Goal: Task Accomplishment & Management: Manage account settings

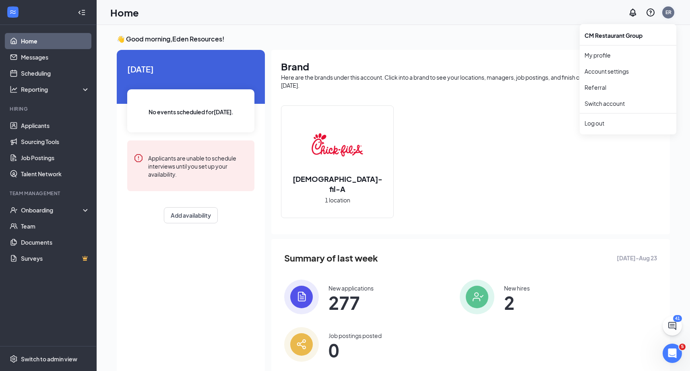
click at [672, 12] on div "ER" at bounding box center [668, 12] width 12 height 12
click at [612, 119] on div "Log out" at bounding box center [627, 123] width 87 height 8
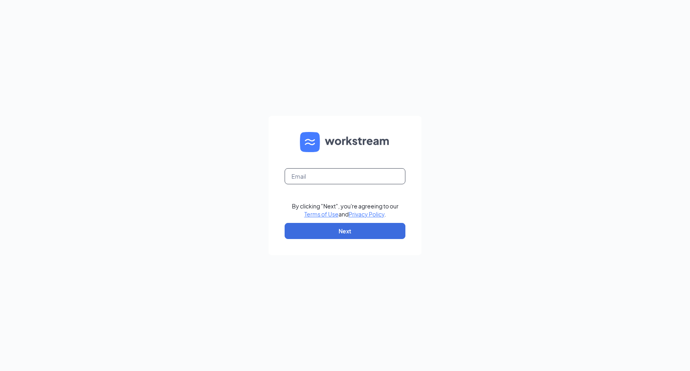
click at [395, 173] on input "text" at bounding box center [344, 176] width 121 height 16
type input "dave.terhune@cfafranchisee.com"
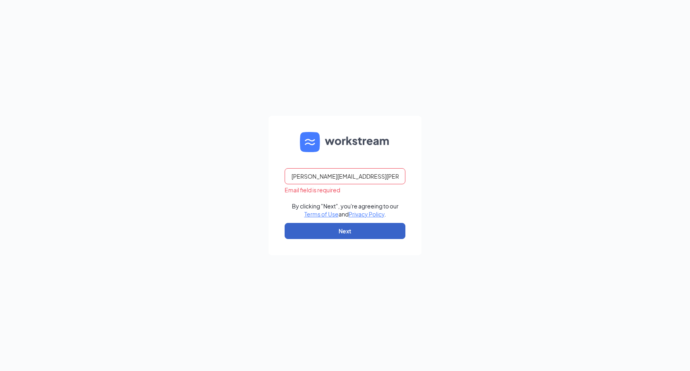
click at [370, 232] on button "Next" at bounding box center [344, 231] width 121 height 16
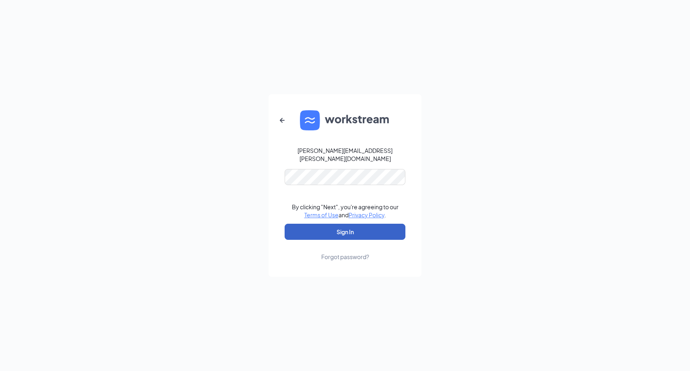
click at [355, 224] on button "Sign In" at bounding box center [344, 232] width 121 height 16
click at [266, 205] on div "dave.terhune@cfafranchisee.com Password field is required By clicking "Next", y…" at bounding box center [345, 185] width 690 height 371
click at [309, 225] on button "Sign In" at bounding box center [344, 232] width 121 height 16
click at [306, 231] on button "Sign In" at bounding box center [344, 232] width 121 height 16
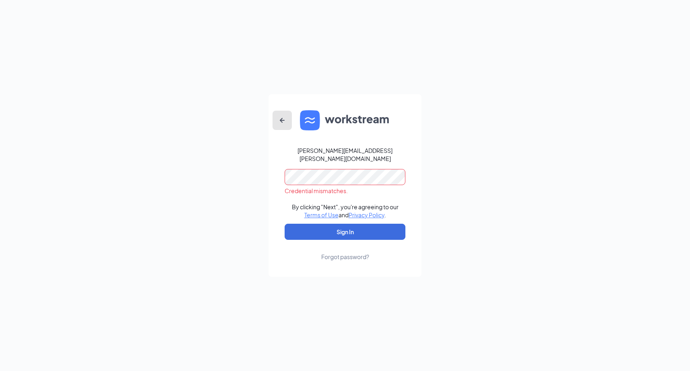
click at [280, 119] on button "button" at bounding box center [281, 120] width 19 height 19
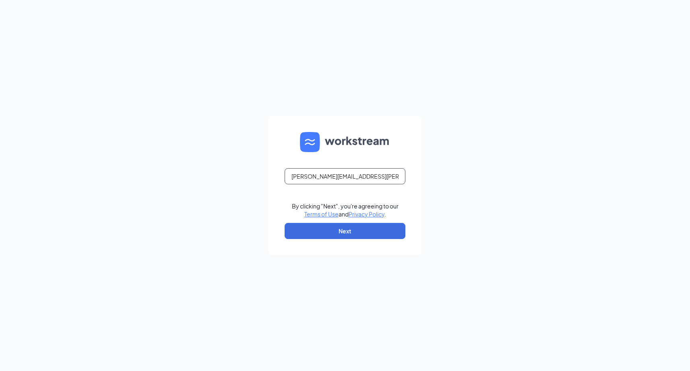
click at [326, 178] on input "dave.terhune@cfafranchisee.com" at bounding box center [344, 176] width 121 height 16
paste input "text"
type input "dave.terhune@cfafranchisee.com"
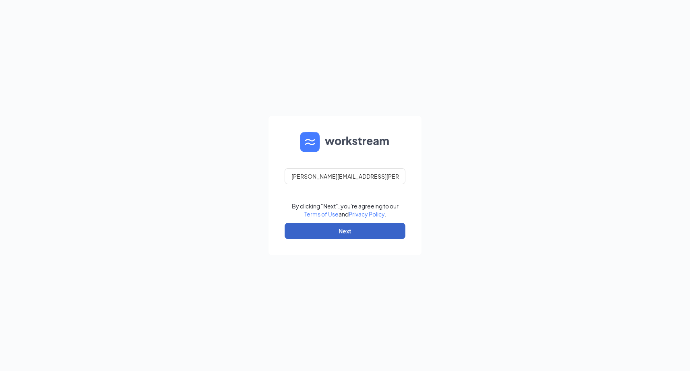
click at [309, 231] on button "Next" at bounding box center [344, 231] width 121 height 16
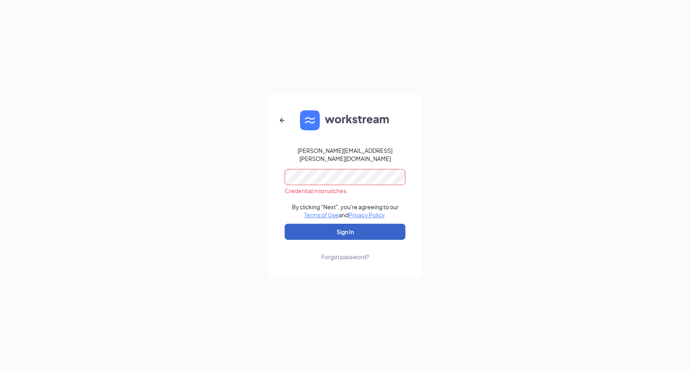
click at [323, 230] on button "Sign In" at bounding box center [344, 232] width 121 height 16
click at [309, 229] on button "Sign In" at bounding box center [344, 232] width 121 height 16
click at [364, 232] on button "Sign In" at bounding box center [344, 232] width 121 height 16
click at [282, 123] on icon "ArrowLeftNew" at bounding box center [282, 120] width 10 height 10
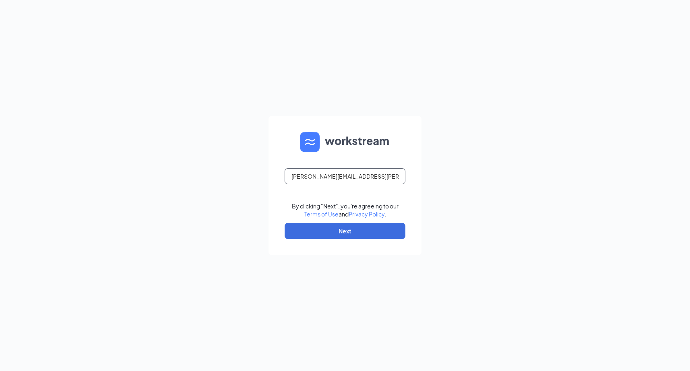
click at [380, 179] on input "dave.terhune@cfafranchisee.com" at bounding box center [344, 176] width 121 height 16
type input "dave.terhune@cfafranchisee.com"
click at [363, 235] on button "Next" at bounding box center [344, 231] width 121 height 16
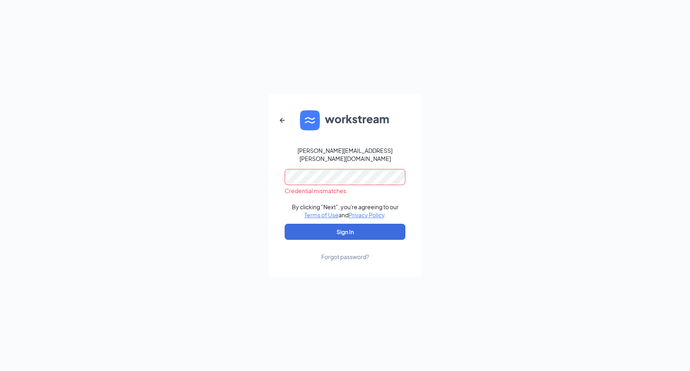
click at [455, 153] on div "dave.terhune@cfafranchisee.com Credential mismatches. By clicking "Next", you'r…" at bounding box center [345, 185] width 690 height 371
click at [281, 124] on icon "ArrowLeftNew" at bounding box center [282, 120] width 10 height 10
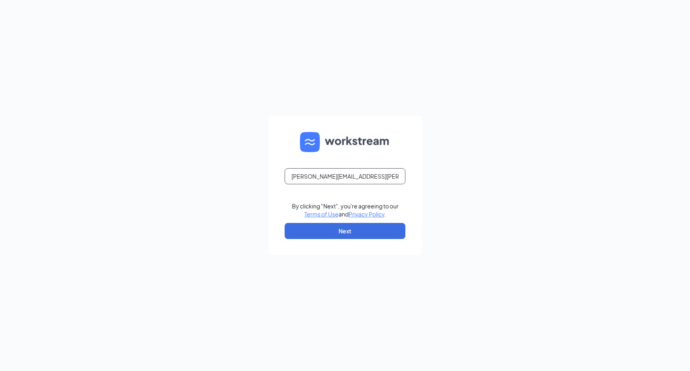
click at [307, 175] on input "dave.terhune@cfafranchisee.com" at bounding box center [344, 176] width 121 height 16
paste input "text"
type input "dave.terhune@cfafranchisee.com"
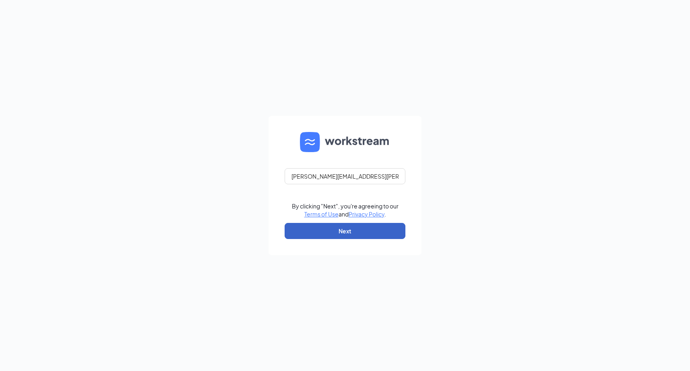
click at [305, 228] on button "Next" at bounding box center [344, 231] width 121 height 16
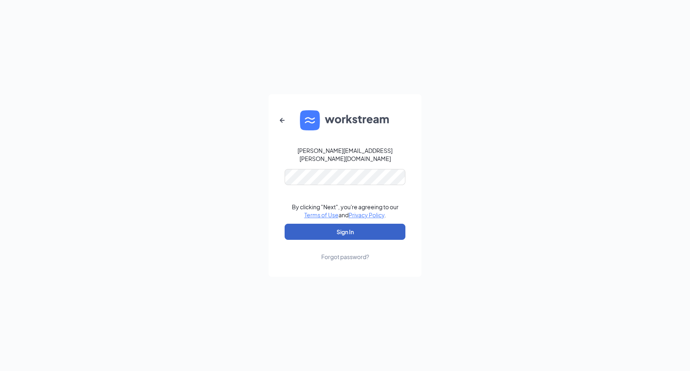
click at [305, 233] on button "Sign In" at bounding box center [344, 232] width 121 height 16
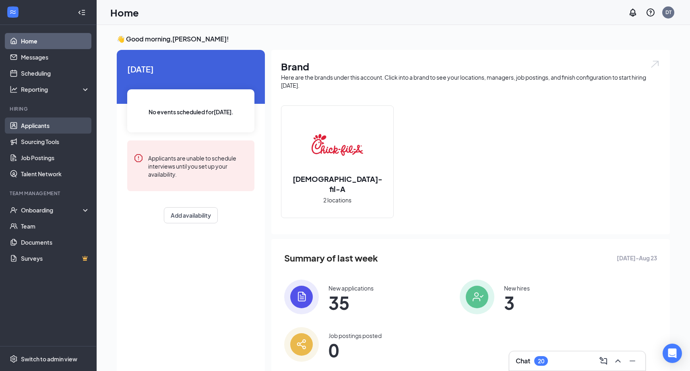
click at [38, 123] on link "Applicants" at bounding box center [55, 126] width 69 height 16
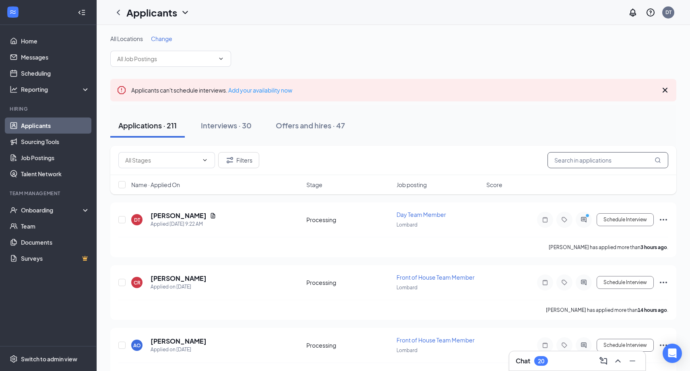
click at [581, 157] on input "text" at bounding box center [607, 160] width 121 height 16
paste input "[PERSON_NAME]"
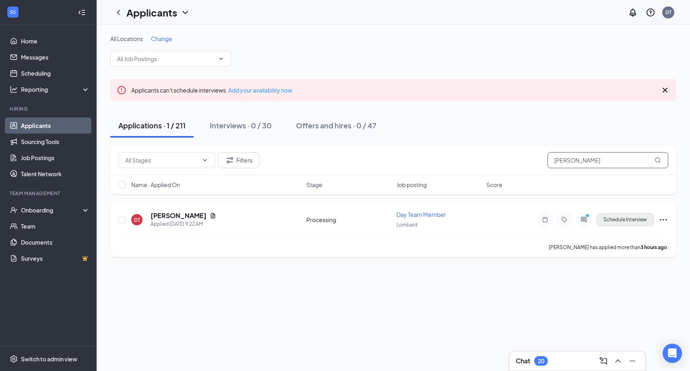
type input "Donnell Taylor"
click at [641, 220] on button "Schedule Interview" at bounding box center [624, 219] width 57 height 13
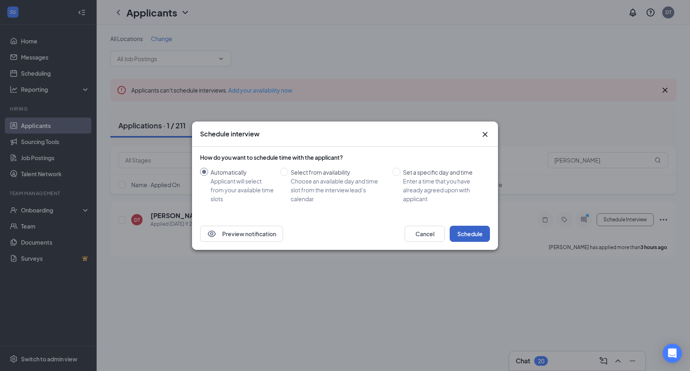
click at [473, 231] on button "Schedule" at bounding box center [469, 234] width 40 height 16
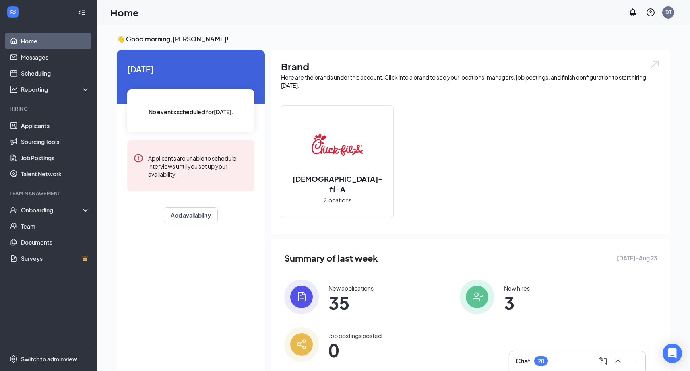
click at [669, 13] on div "DT" at bounding box center [668, 12] width 6 height 7
click at [607, 121] on div "Log out" at bounding box center [627, 123] width 87 height 8
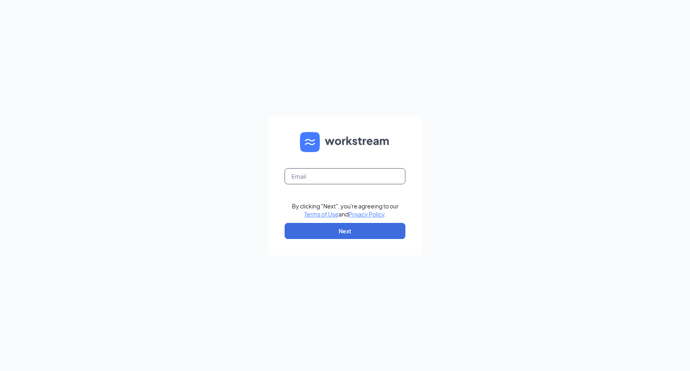
click at [366, 175] on input "text" at bounding box center [344, 176] width 121 height 16
type input "cfanorthcollinscareers@gmail.com"
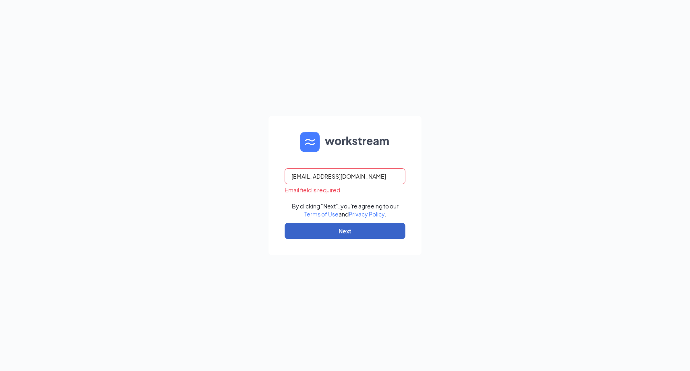
click at [344, 236] on button "Next" at bounding box center [344, 231] width 121 height 16
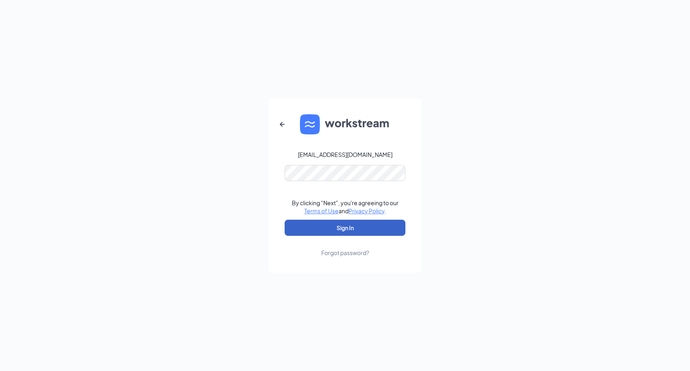
click at [353, 226] on button "Sign In" at bounding box center [344, 228] width 121 height 16
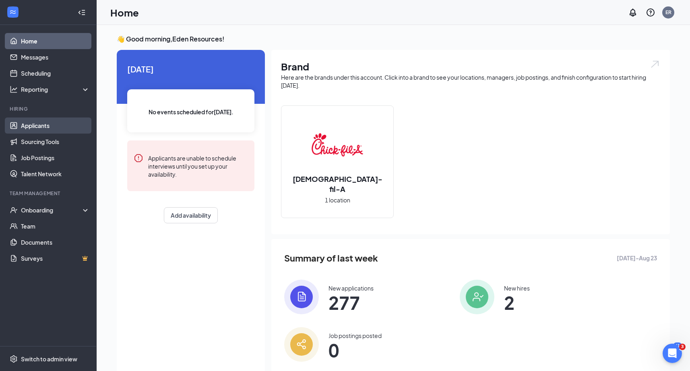
click at [35, 127] on link "Applicants" at bounding box center [55, 126] width 69 height 16
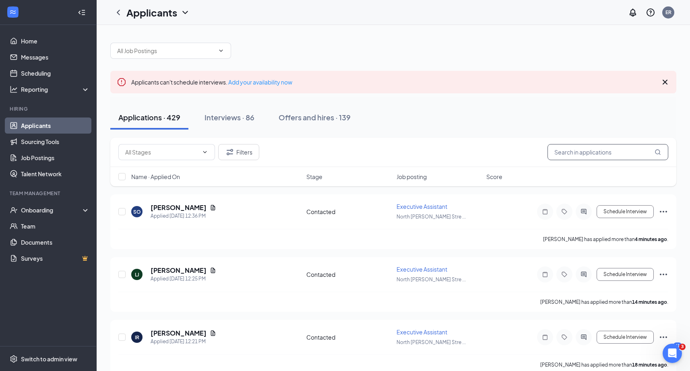
click at [615, 150] on input "text" at bounding box center [607, 152] width 121 height 16
paste input "Imonii [PERSON_NAME]"
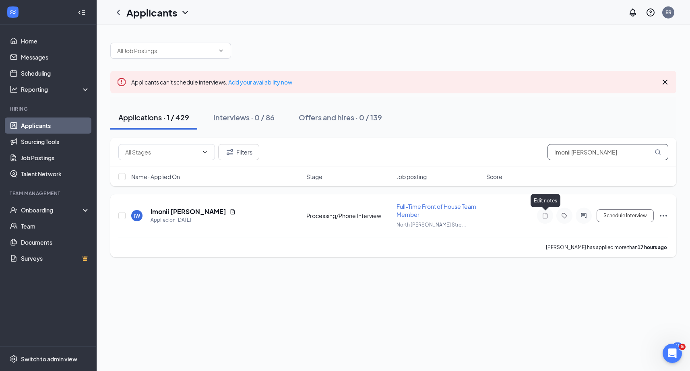
type input "Imonii [PERSON_NAME]"
click at [546, 217] on icon "Note" at bounding box center [545, 215] width 10 height 6
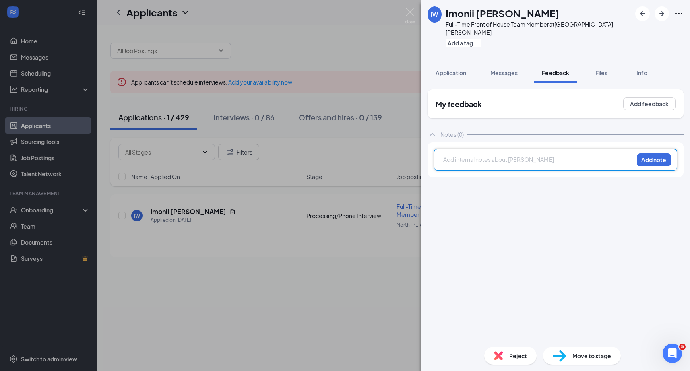
click at [496, 156] on div at bounding box center [538, 160] width 190 height 10
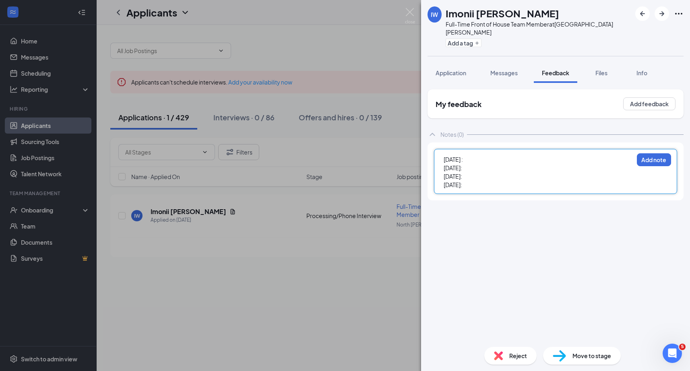
click at [497, 181] on div "[DATE]:" at bounding box center [538, 185] width 190 height 8
click at [505, 155] on div "[DATE] :" at bounding box center [538, 159] width 190 height 8
click at [515, 155] on div "[DATE] :" at bounding box center [538, 159] width 190 height 8
drag, startPoint x: 468, startPoint y: 152, endPoint x: 489, endPoint y: 152, distance: 20.9
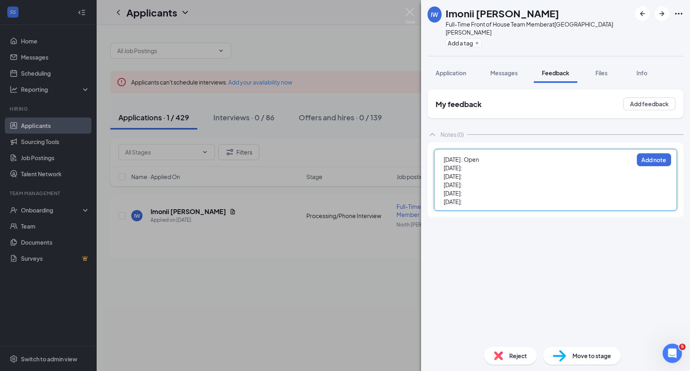
click at [489, 155] on div "[DATE] : Open" at bounding box center [538, 159] width 190 height 8
click at [465, 155] on div "[DATE] : Open" at bounding box center [538, 159] width 190 height 8
drag, startPoint x: 467, startPoint y: 154, endPoint x: 503, endPoint y: 154, distance: 35.8
click at [503, 155] on div "[DATE]: Open" at bounding box center [538, 159] width 190 height 8
copy span "Open"
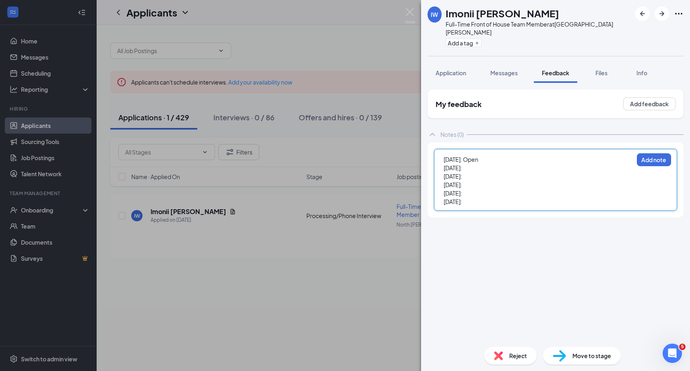
click at [475, 164] on div "[DATE]:" at bounding box center [538, 168] width 190 height 8
click at [462, 173] on span "[DATE]:" at bounding box center [452, 176] width 19 height 7
click at [481, 181] on div "[DATE]:" at bounding box center [538, 185] width 190 height 8
click at [481, 189] on div "[DATE]:" at bounding box center [538, 193] width 190 height 8
click at [480, 189] on div "[DATE]: Open" at bounding box center [538, 193] width 190 height 8
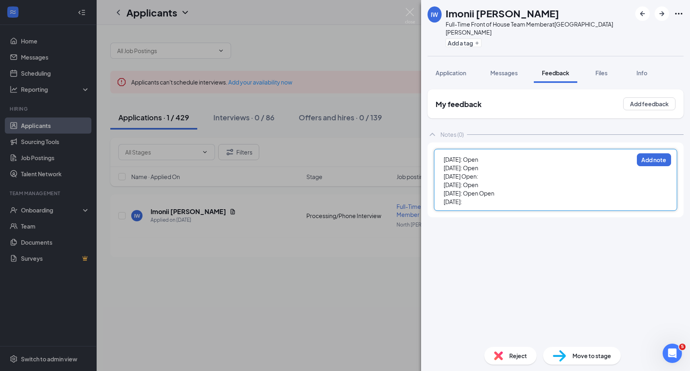
click at [477, 198] on div "[DATE]:" at bounding box center [538, 202] width 190 height 8
drag, startPoint x: 479, startPoint y: 185, endPoint x: 509, endPoint y: 185, distance: 29.8
click at [509, 189] on div "[DATE]: Open Open" at bounding box center [538, 193] width 190 height 8
drag, startPoint x: 476, startPoint y: 169, endPoint x: 502, endPoint y: 169, distance: 26.2
click at [502, 172] on div "[DATE] Open:" at bounding box center [538, 176] width 190 height 8
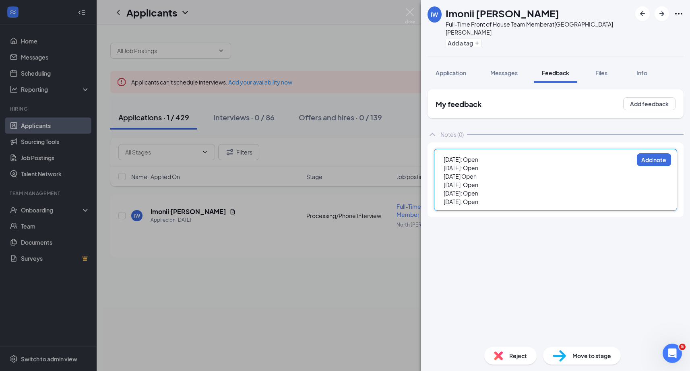
click at [476, 173] on span "[DATE] Open" at bounding box center [459, 176] width 33 height 7
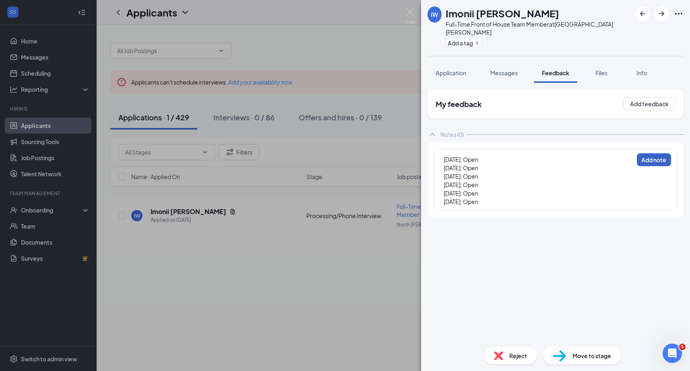
click at [658, 154] on button "Add note" at bounding box center [654, 159] width 34 height 13
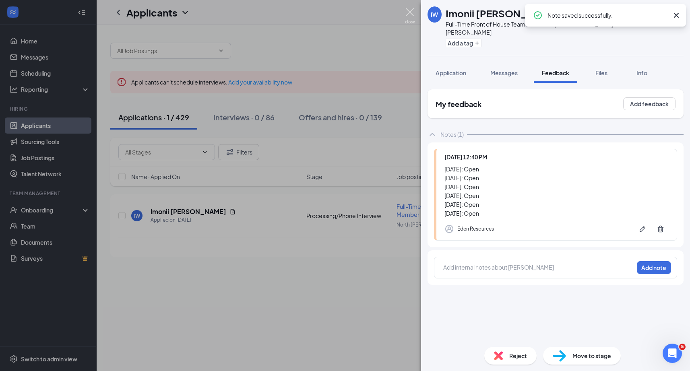
click at [411, 16] on img at bounding box center [410, 16] width 10 height 16
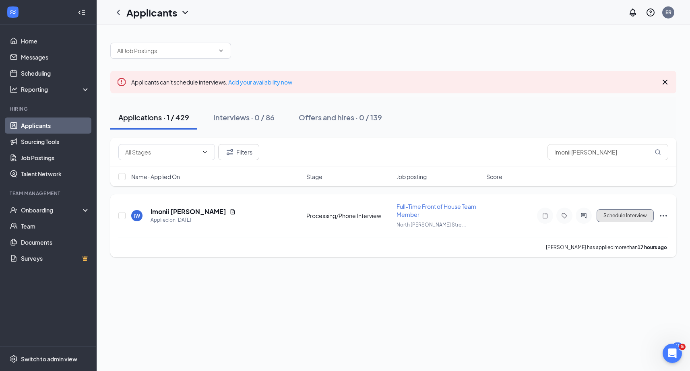
click at [635, 216] on button "Schedule Interview" at bounding box center [624, 215] width 57 height 13
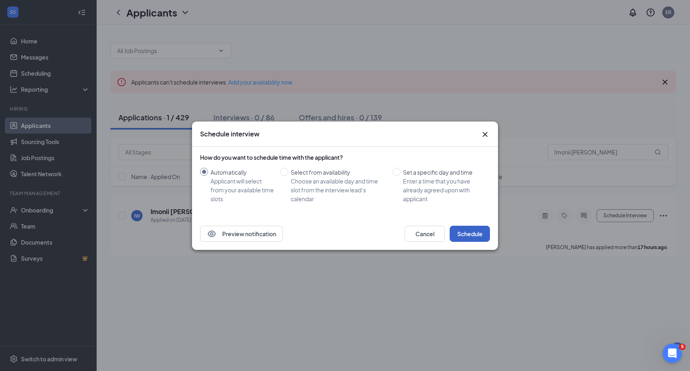
click at [480, 233] on button "Schedule" at bounding box center [469, 234] width 40 height 16
